Goal: Transaction & Acquisition: Purchase product/service

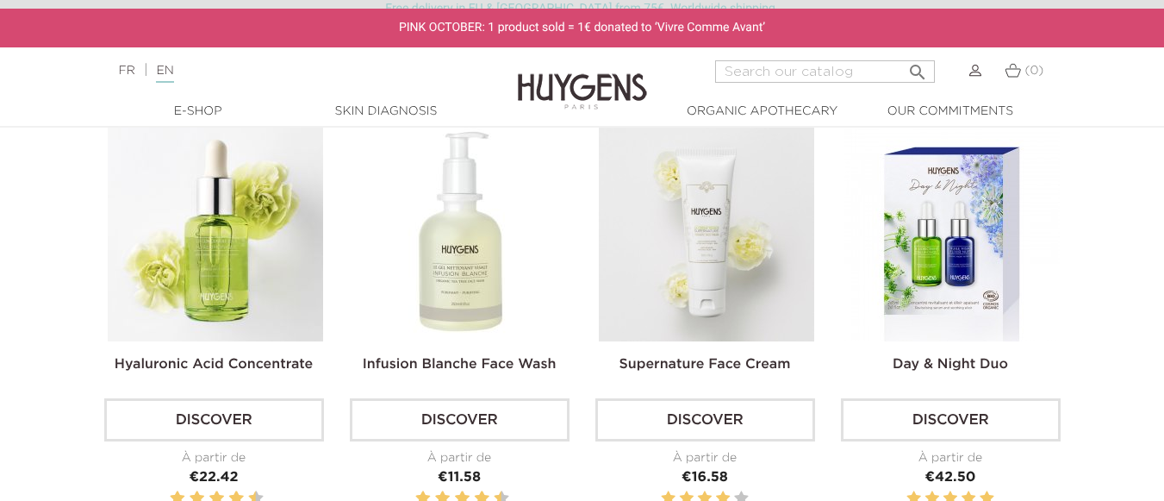
scroll to position [517, 0]
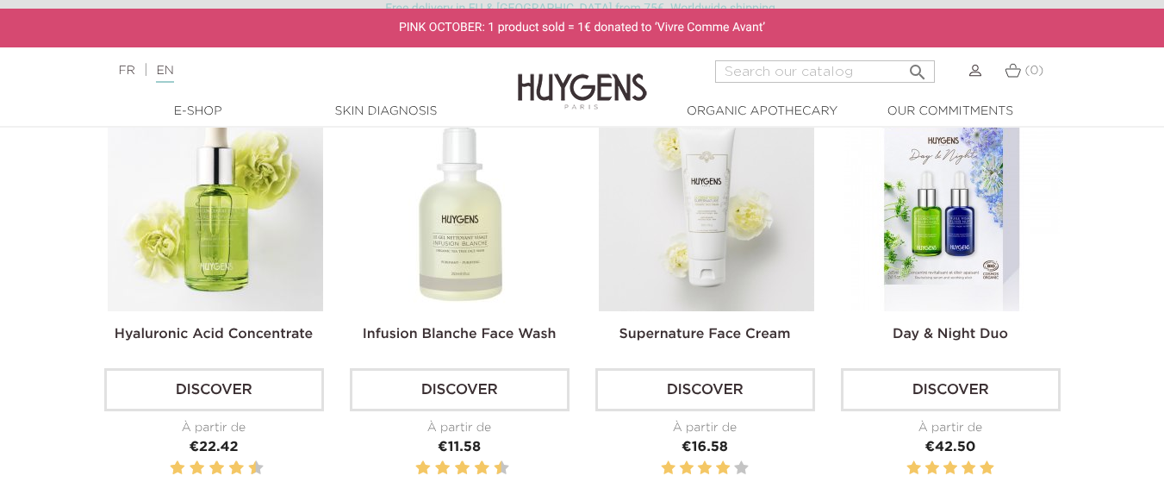
click at [232, 310] on img at bounding box center [215, 203] width 215 height 215
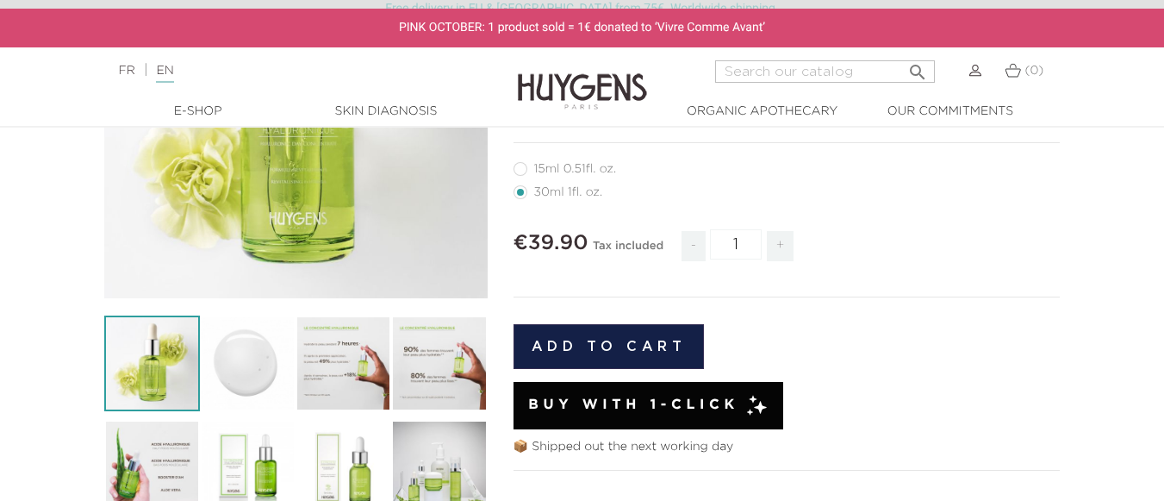
scroll to position [356, 0]
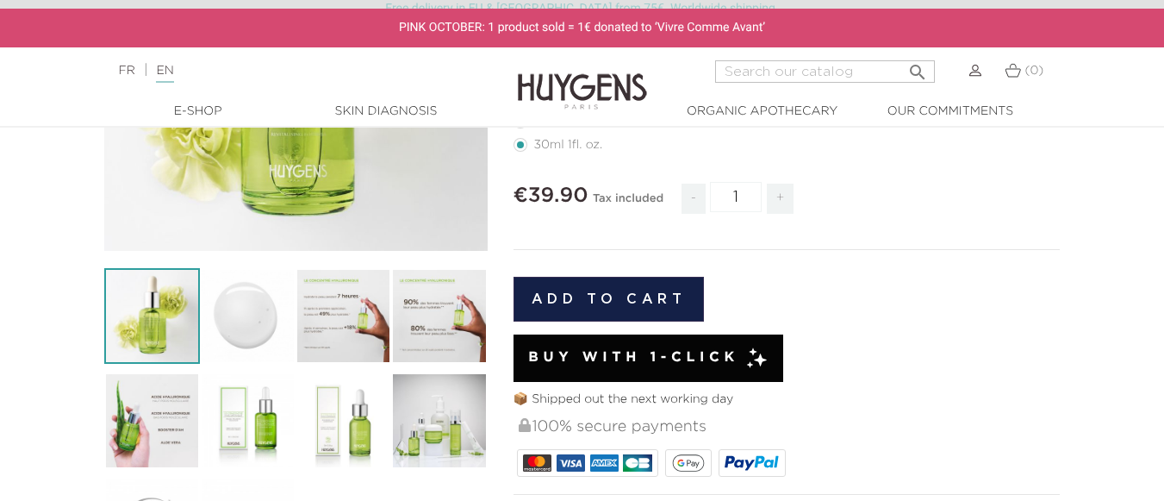
click at [751, 372] on div "Buy with 1-Click" at bounding box center [649, 357] width 270 height 47
